Goal: Information Seeking & Learning: Check status

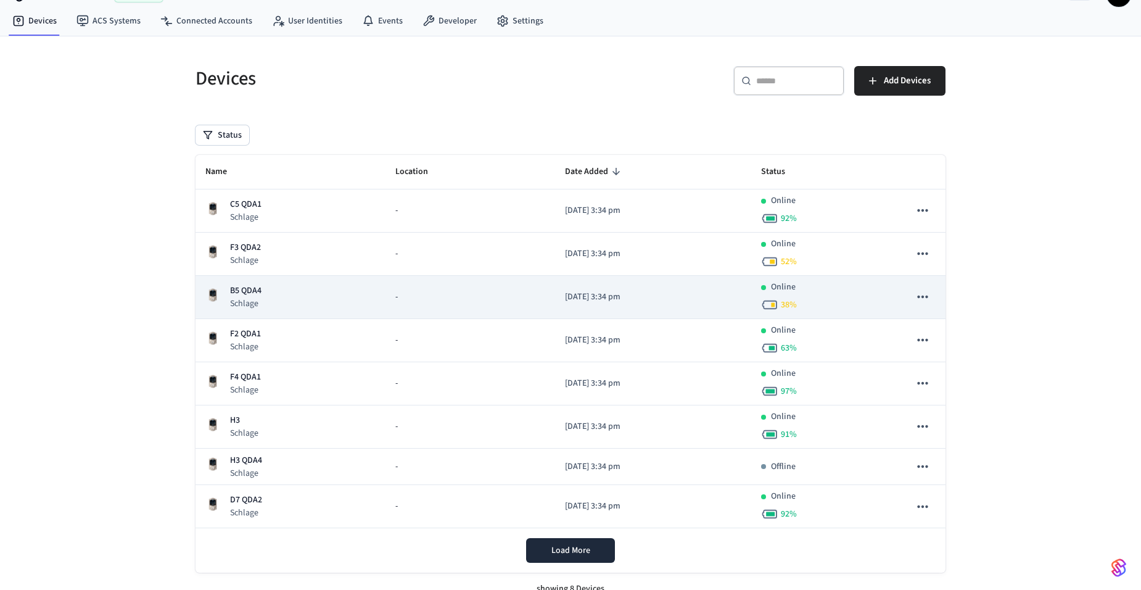
scroll to position [44, 0]
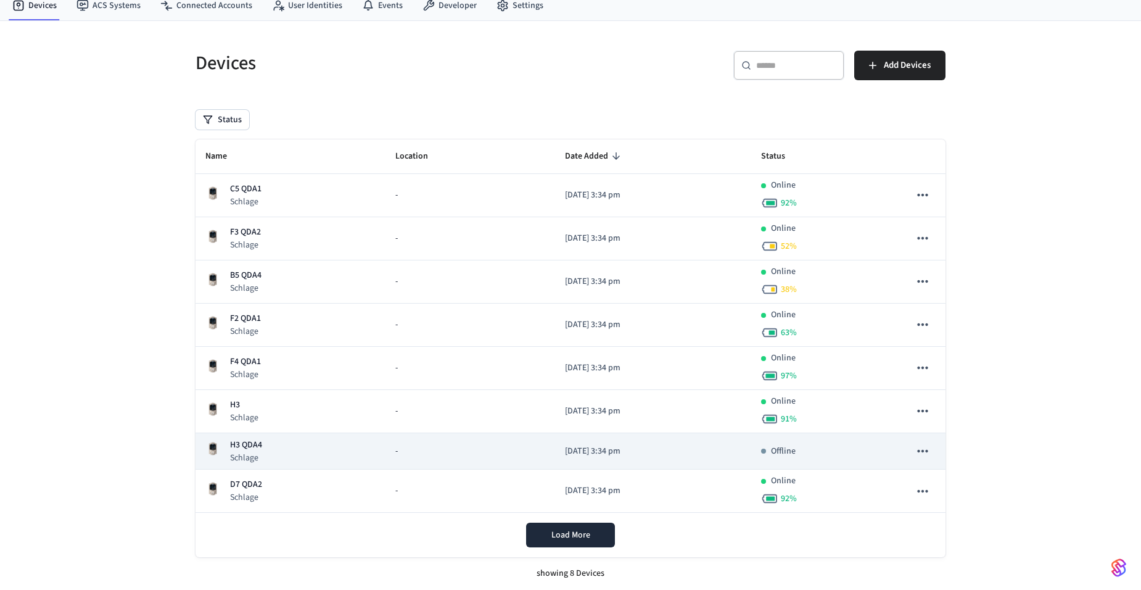
click at [255, 448] on p "H3 QDA4" at bounding box center [246, 445] width 32 height 13
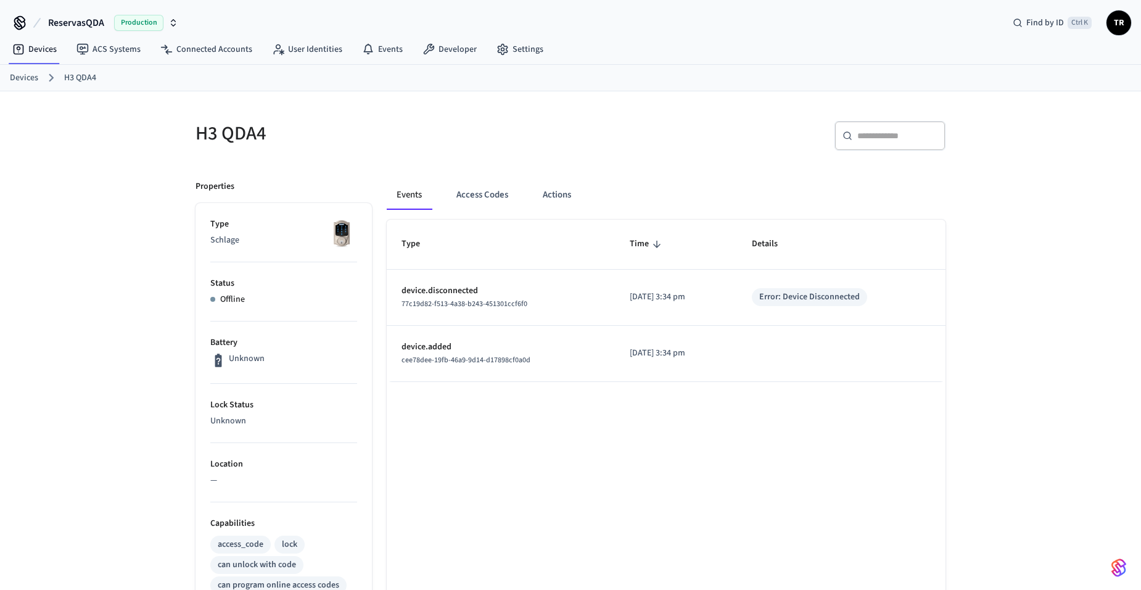
click at [36, 81] on link "Devices" at bounding box center [24, 78] width 28 height 13
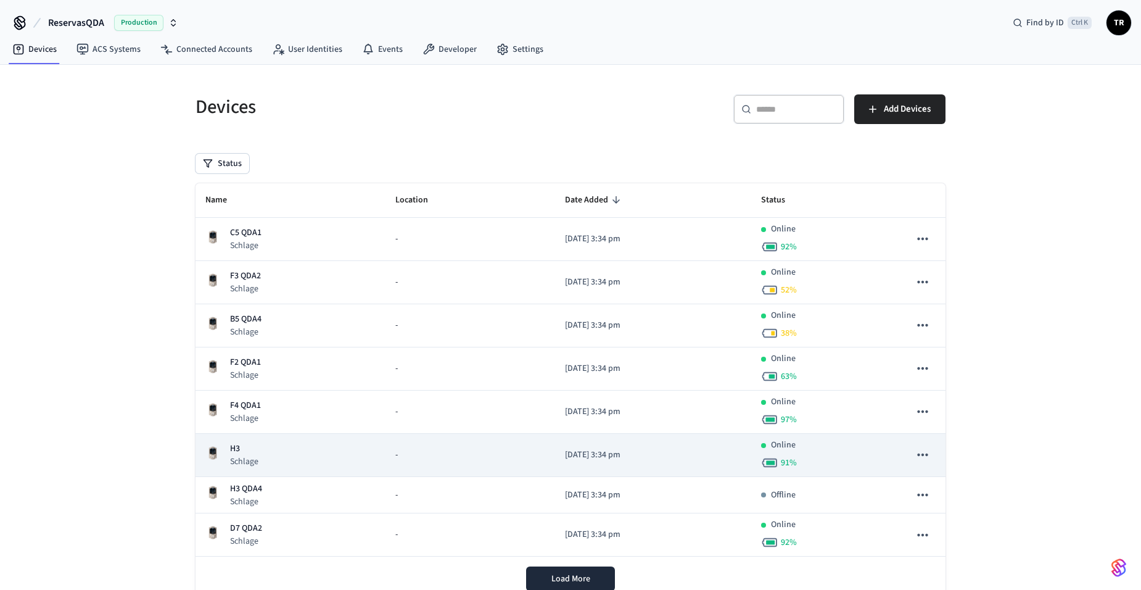
click at [244, 455] on p "Schlage" at bounding box center [244, 461] width 28 height 12
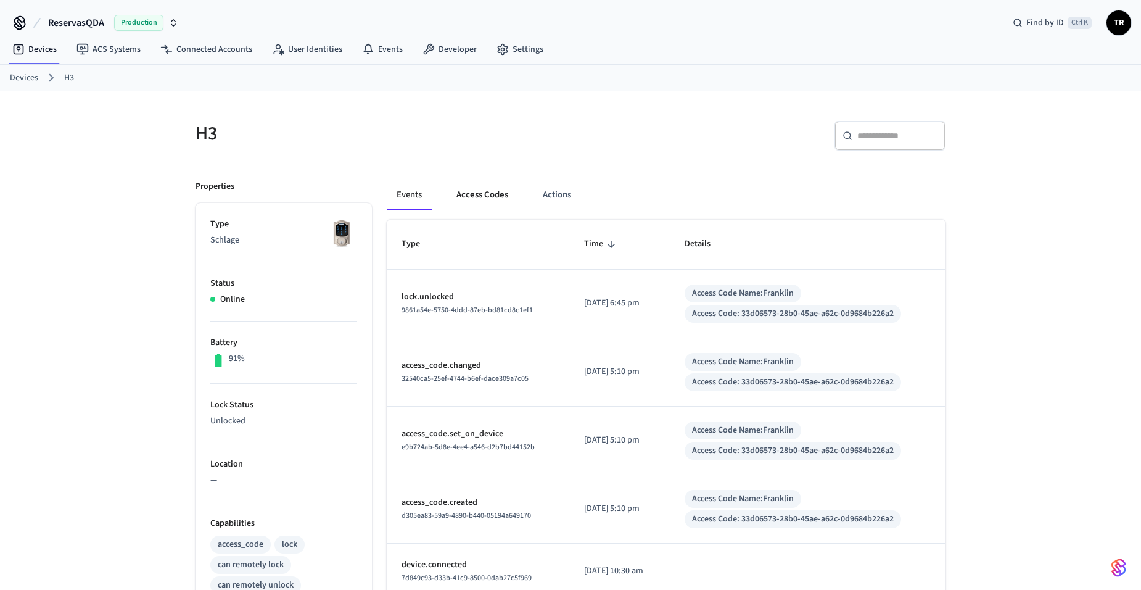
click at [477, 197] on button "Access Codes" at bounding box center [483, 195] width 72 height 30
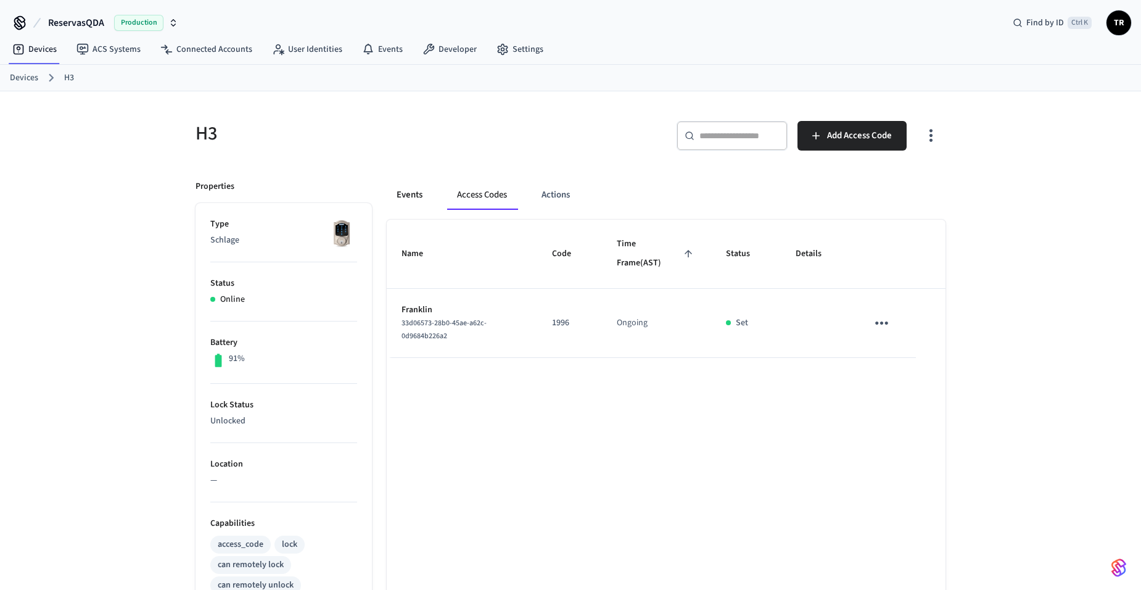
click at [431, 201] on button "Events" at bounding box center [410, 195] width 46 height 30
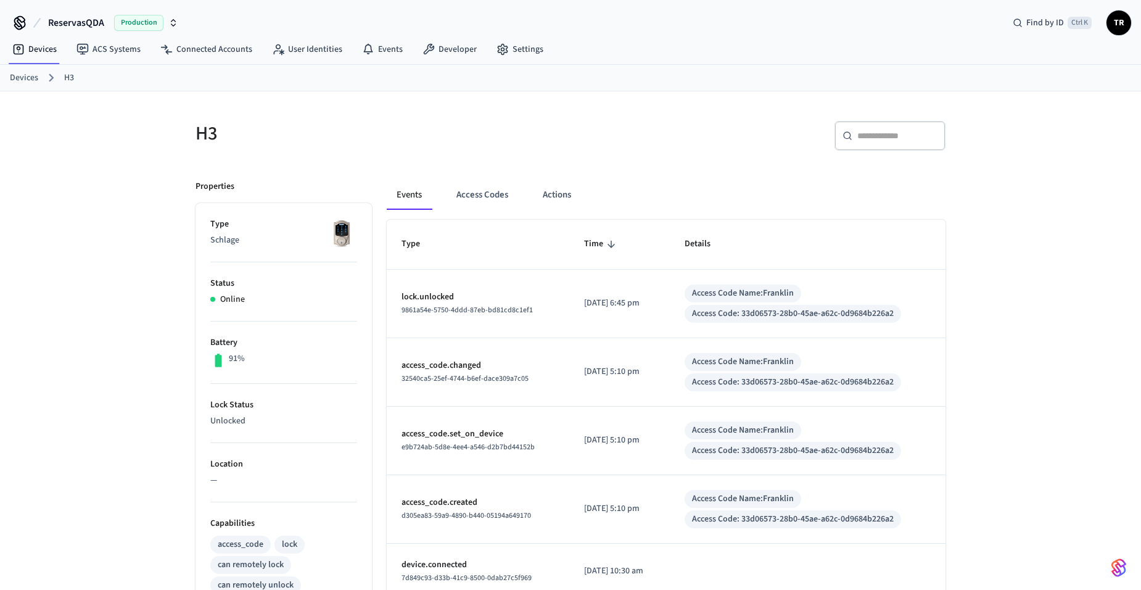
click at [29, 78] on link "Devices" at bounding box center [24, 78] width 28 height 13
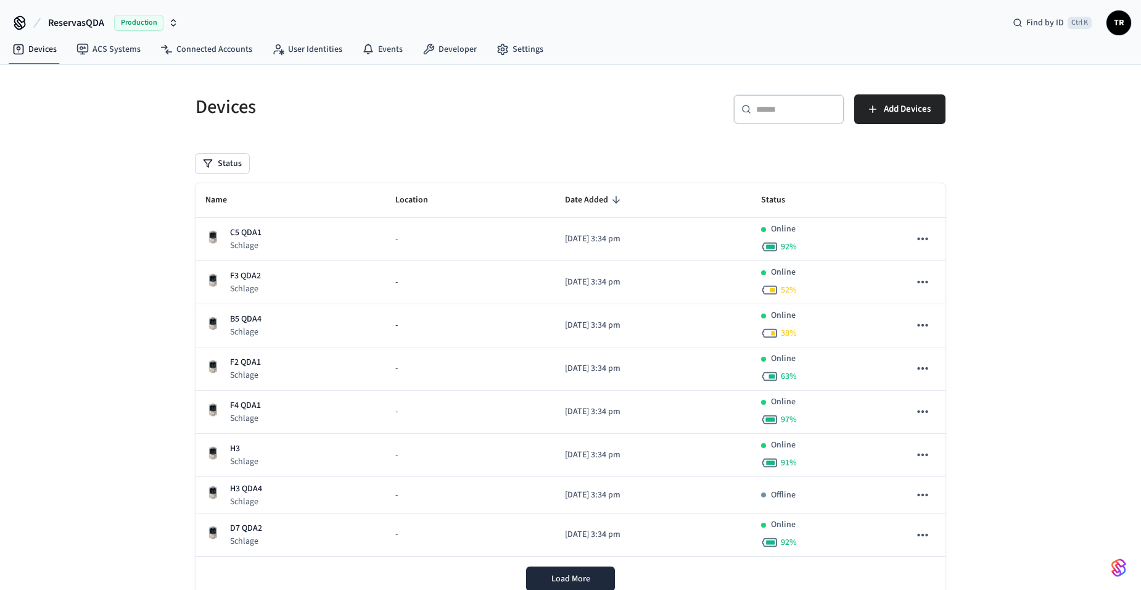
click at [1121, 24] on span "TR" at bounding box center [1119, 23] width 22 height 22
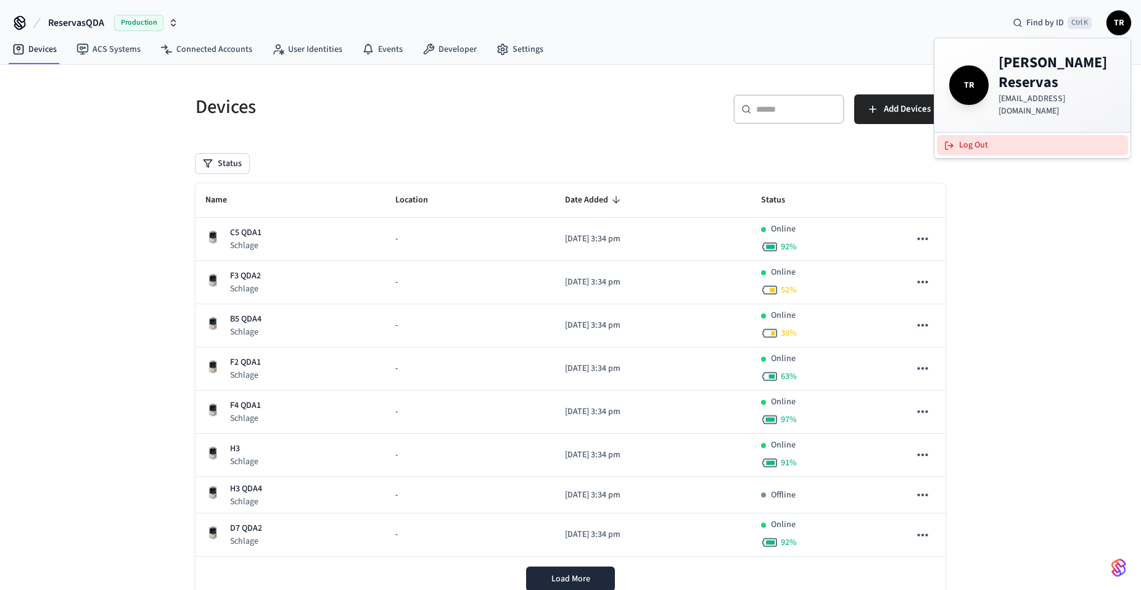
click at [1020, 135] on button "Log Out" at bounding box center [1032, 145] width 191 height 20
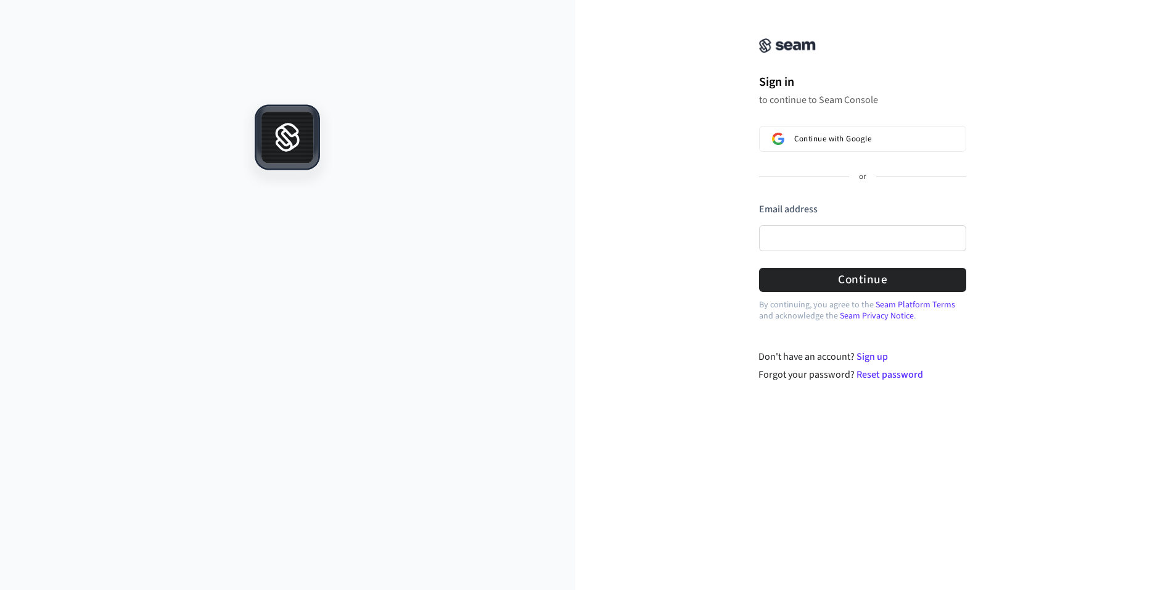
click at [847, 125] on div "Sign in to continue to Seam Console Continue with Google or Email address Passw…" at bounding box center [863, 163] width 247 height 297
click at [846, 141] on span "Continue with Google" at bounding box center [832, 139] width 77 height 10
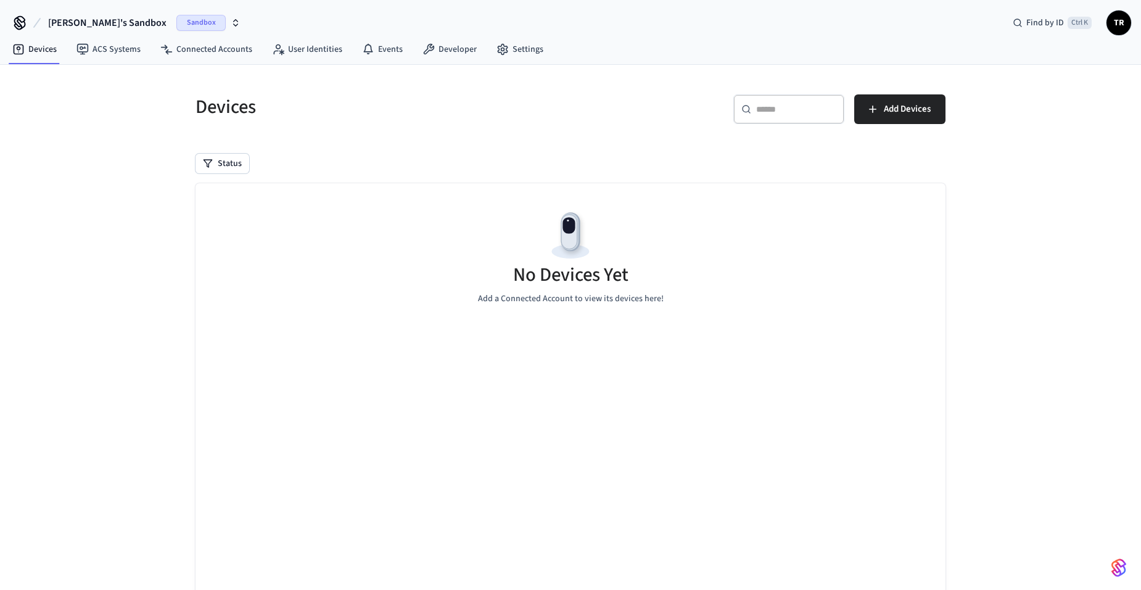
click at [179, 11] on button "Tim's Sandbox Sandbox" at bounding box center [144, 23] width 200 height 26
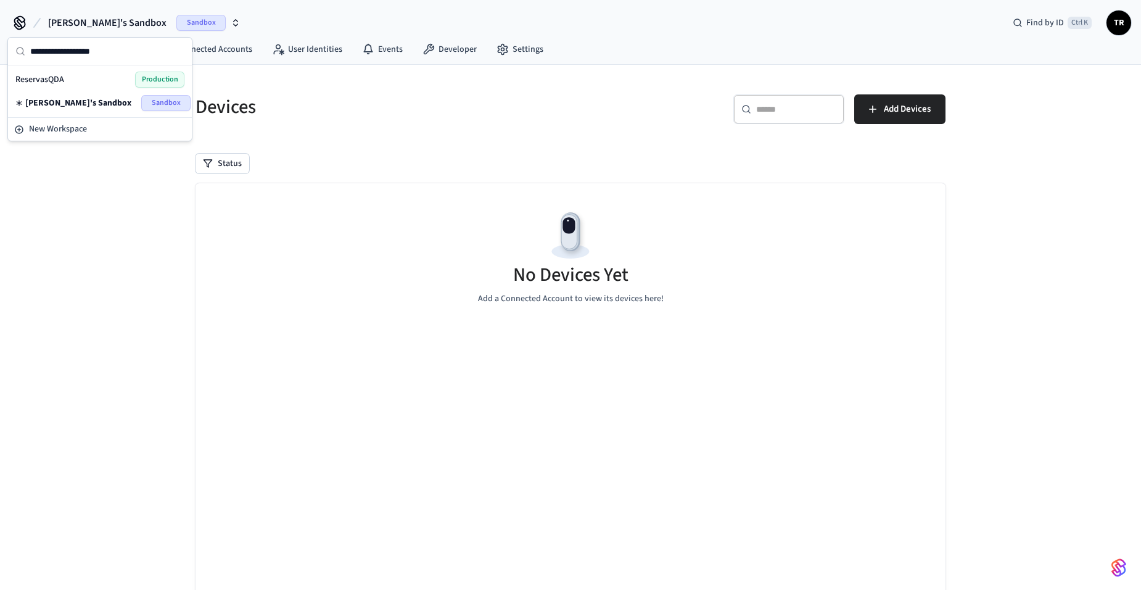
click at [107, 80] on div "ReservasQDA Production" at bounding box center [99, 80] width 169 height 16
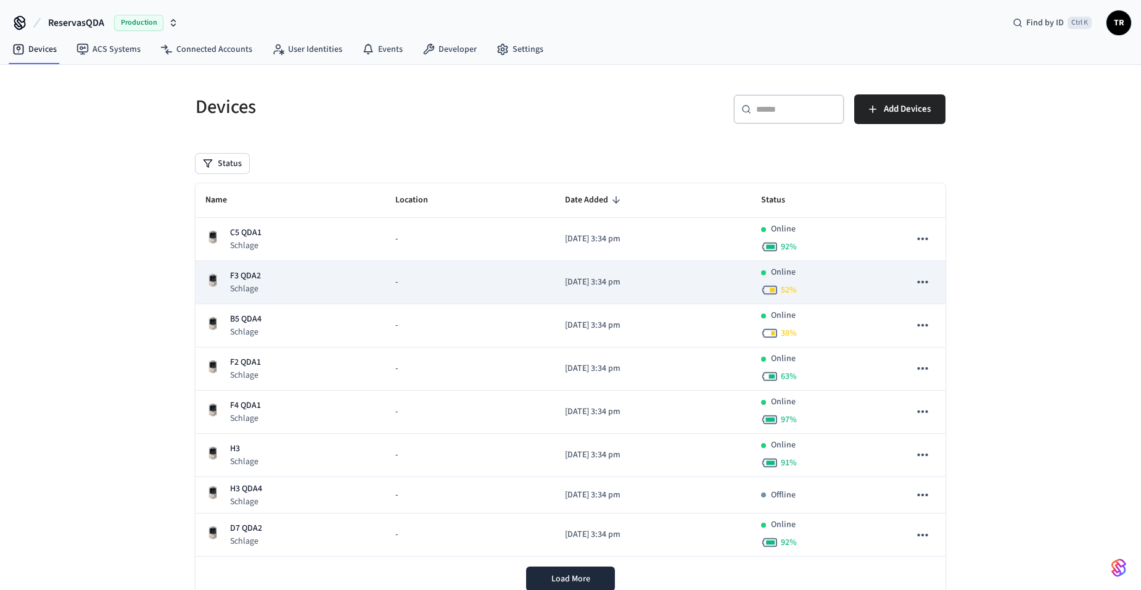
click at [234, 272] on p "F3 QDA2" at bounding box center [245, 276] width 31 height 13
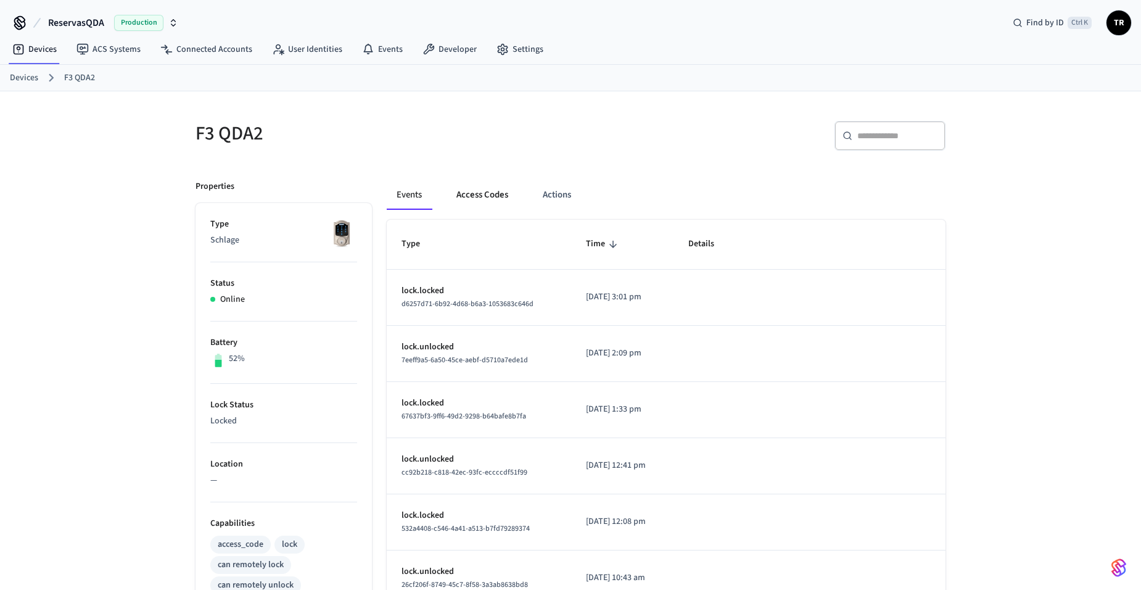
click at [476, 200] on button "Access Codes" at bounding box center [483, 195] width 72 height 30
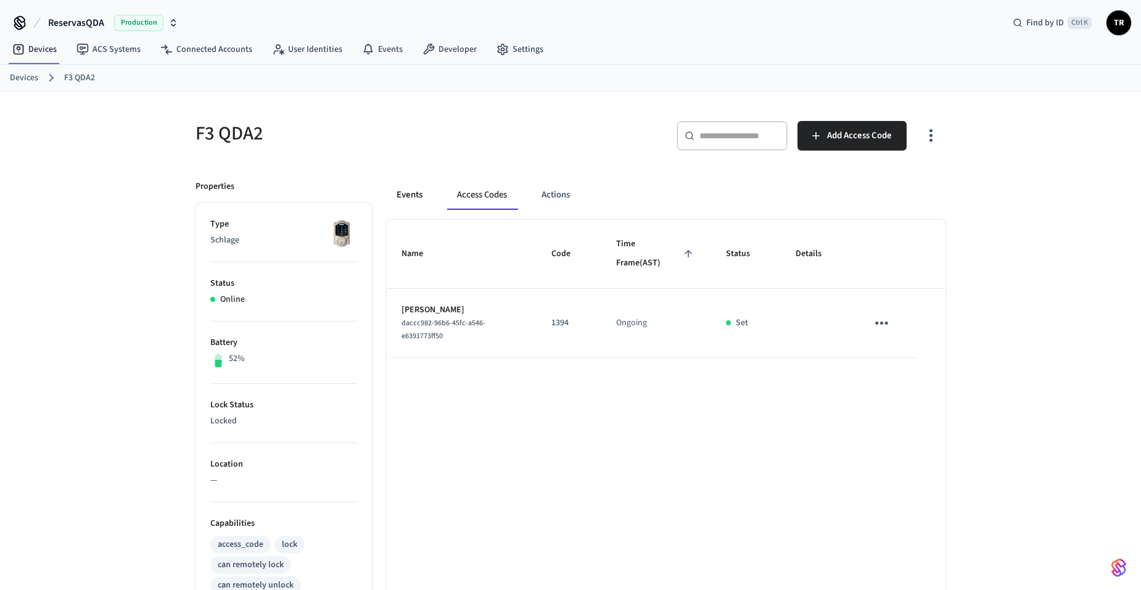
click at [414, 197] on button "Events" at bounding box center [410, 195] width 46 height 30
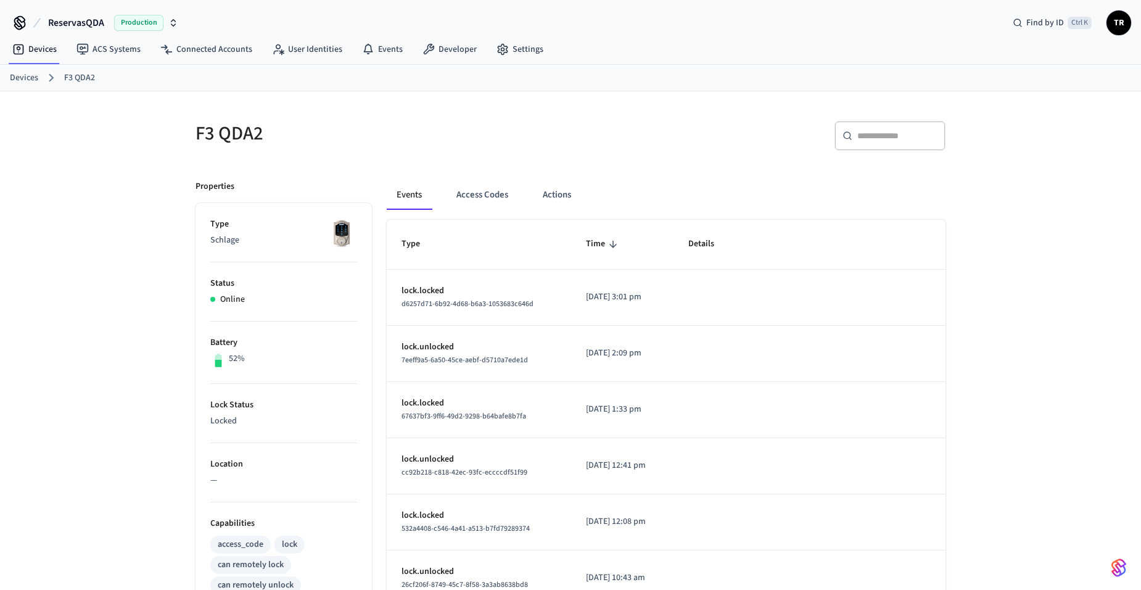
click at [35, 75] on link "Devices" at bounding box center [24, 78] width 28 height 13
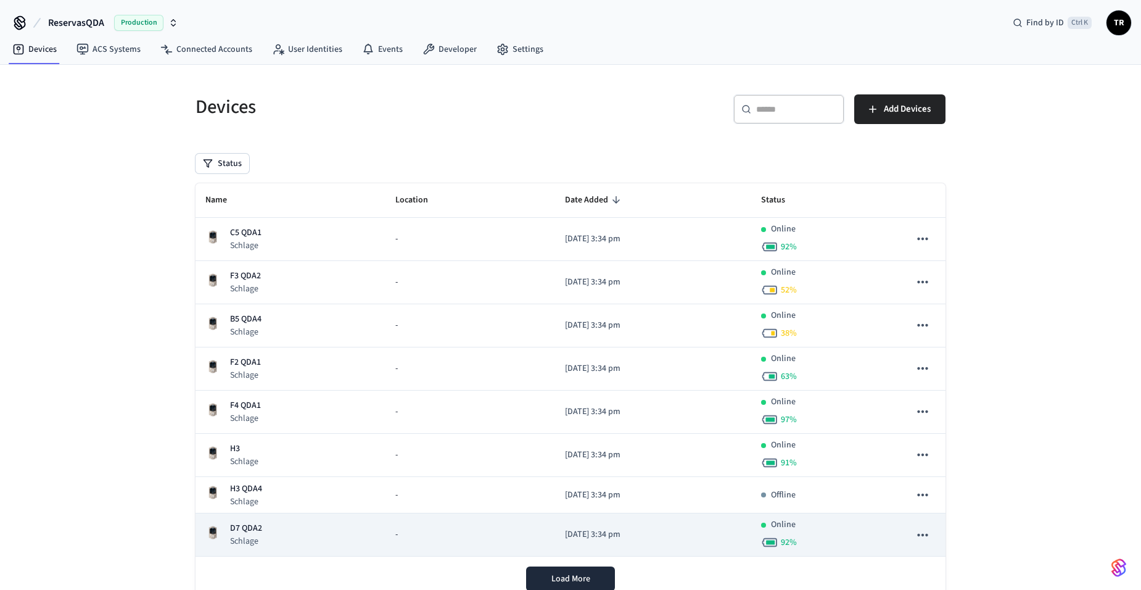
click at [246, 524] on p "D7 QDA2" at bounding box center [246, 528] width 32 height 13
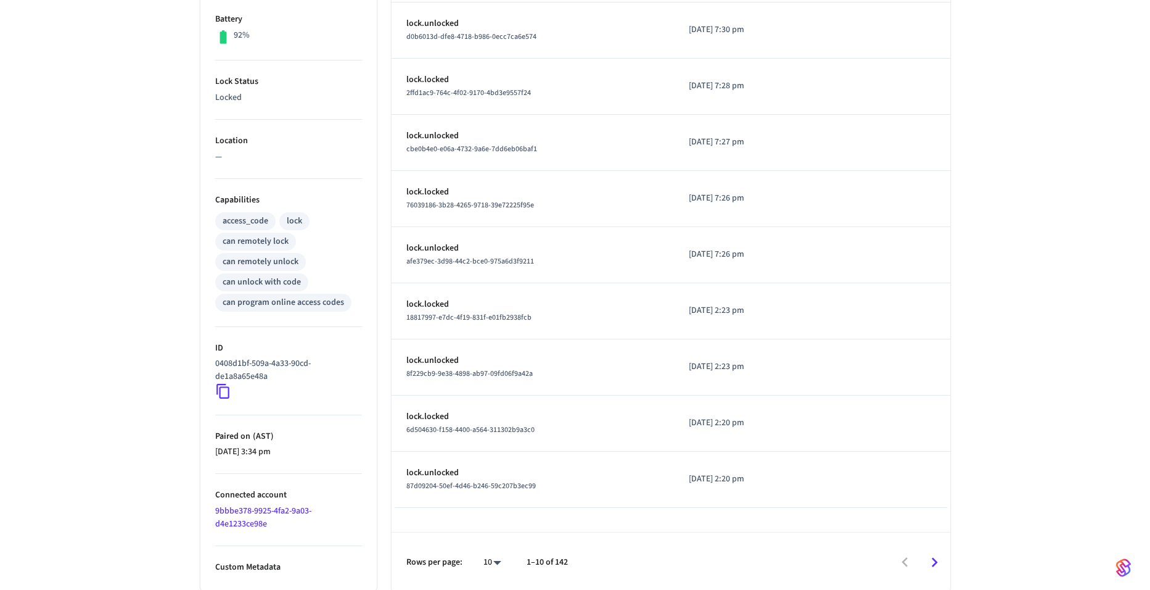
scroll to position [325, 0]
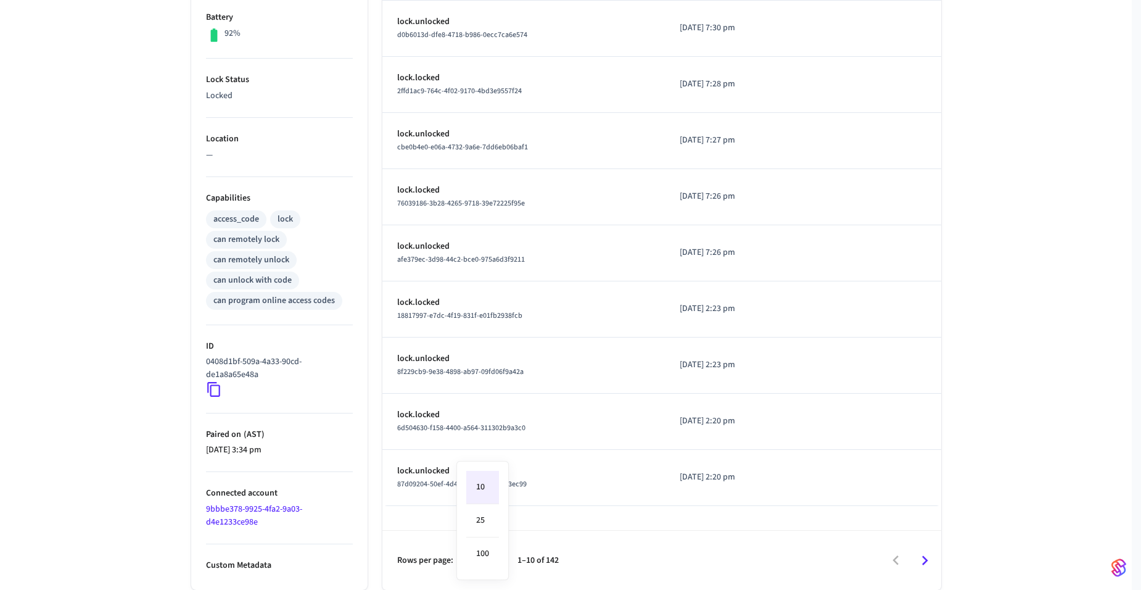
click at [495, 558] on body "ReservasQDA Production Find by ID Ctrl K TR Devices ACS Systems Connected Accou…" at bounding box center [570, 132] width 1141 height 915
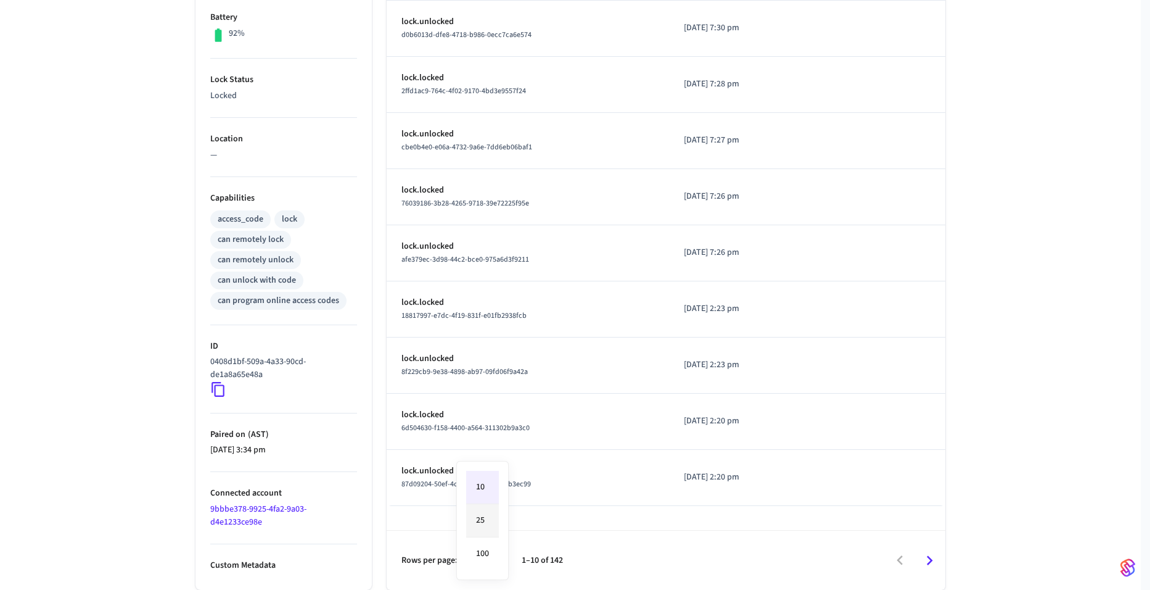
click at [488, 553] on li "100" at bounding box center [482, 553] width 33 height 33
type input "***"
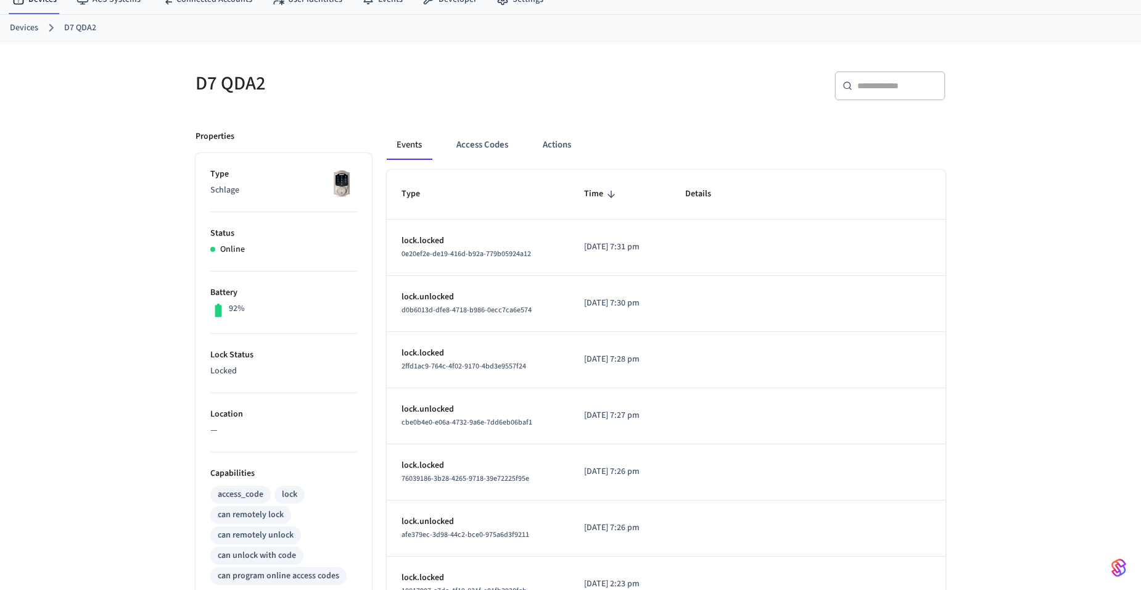
scroll to position [0, 0]
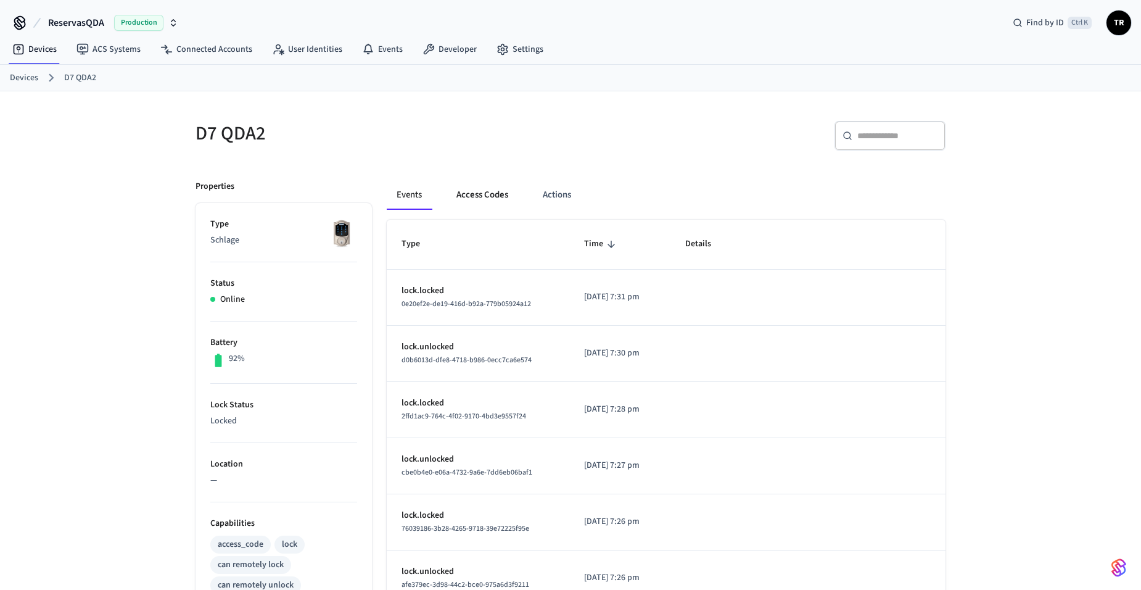
click at [477, 184] on button "Access Codes" at bounding box center [483, 195] width 72 height 30
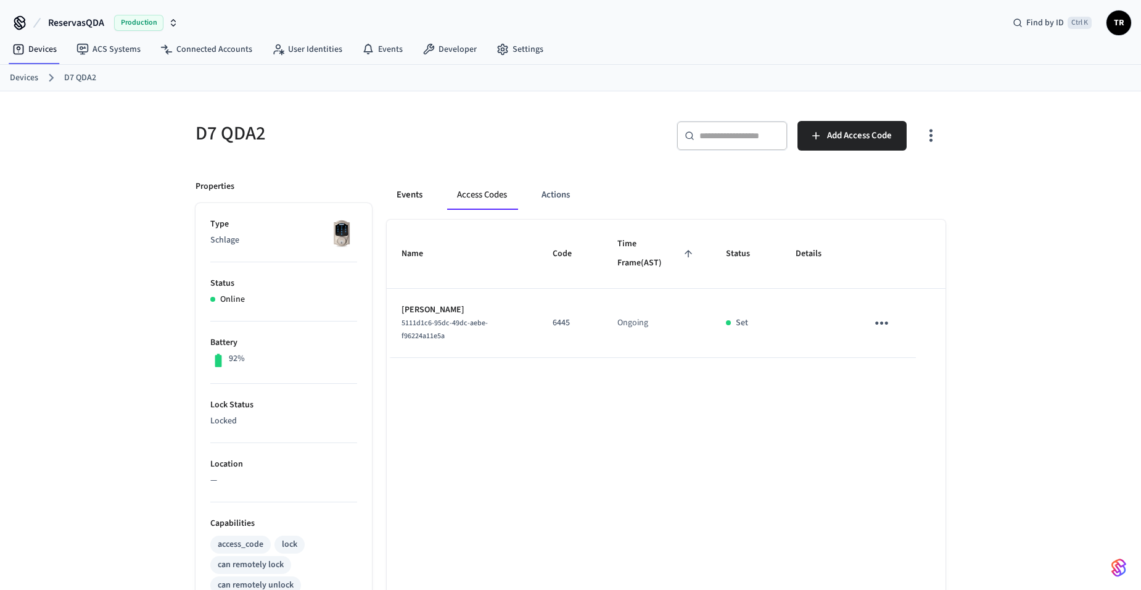
click at [421, 197] on button "Events" at bounding box center [410, 195] width 46 height 30
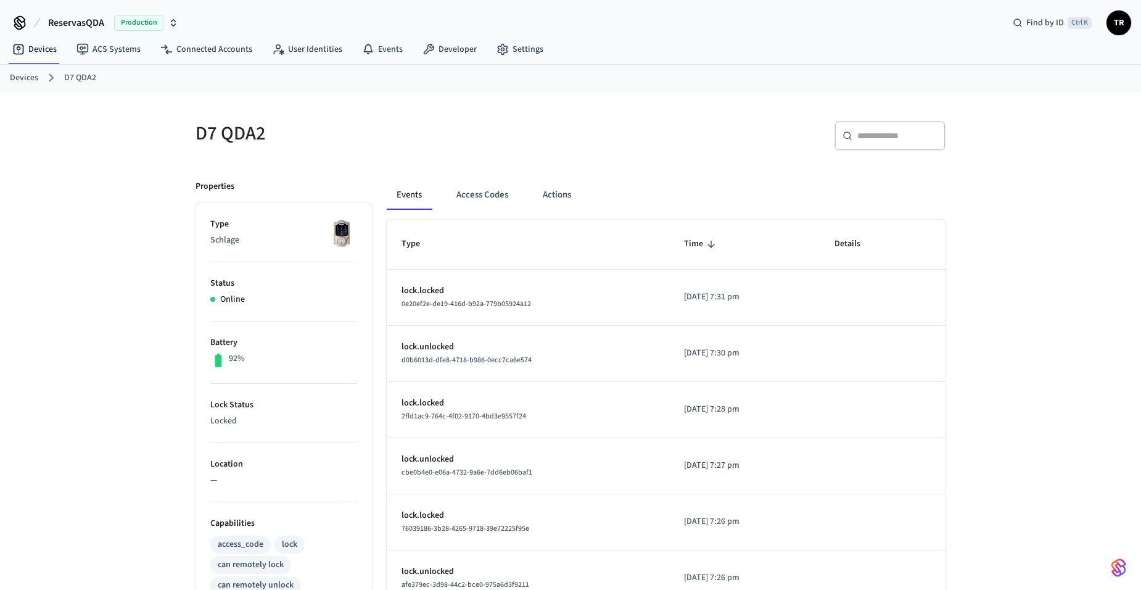
click at [30, 76] on link "Devices" at bounding box center [24, 78] width 28 height 13
